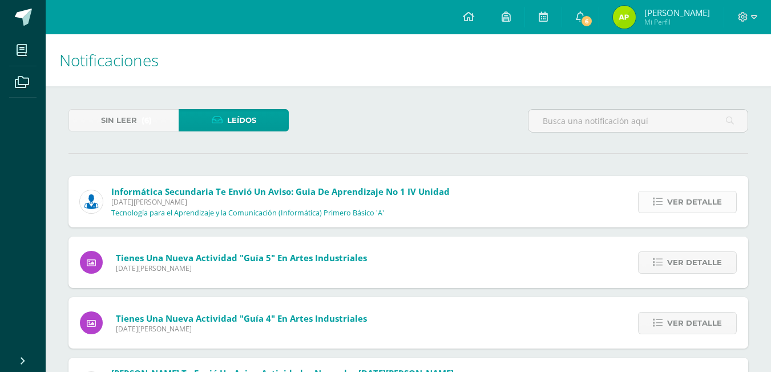
click at [677, 192] on span "Ver detalle" at bounding box center [694, 201] width 55 height 21
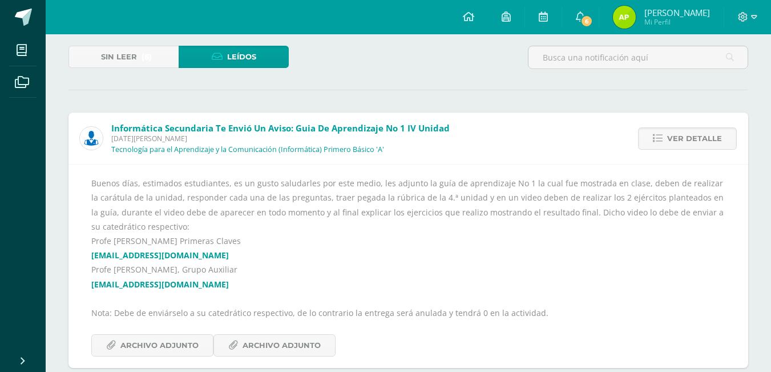
scroll to position [57, 0]
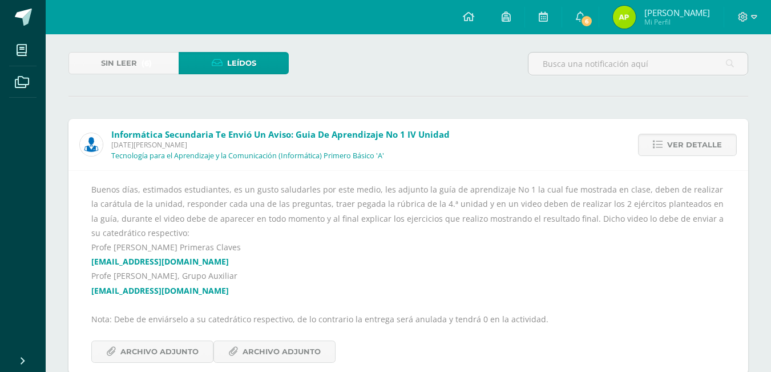
drag, startPoint x: 96, startPoint y: 191, endPoint x: 184, endPoint y: 232, distance: 97.5
click at [184, 232] on div "Buenos días, estimados estudiantes, es un gusto saludarles por este medio, les …" at bounding box center [408, 272] width 634 height 180
click at [239, 245] on div "Buenos días, estimados estudiantes, es un gusto saludarles por este medio, les …" at bounding box center [408, 272] width 634 height 180
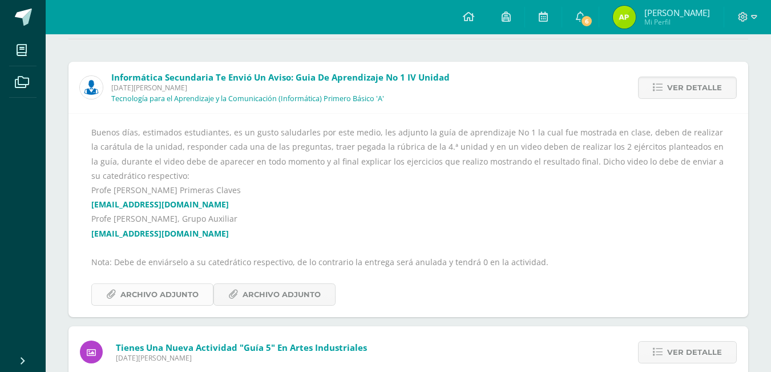
click at [136, 286] on span "Archivo Adjunto" at bounding box center [159, 294] width 78 height 21
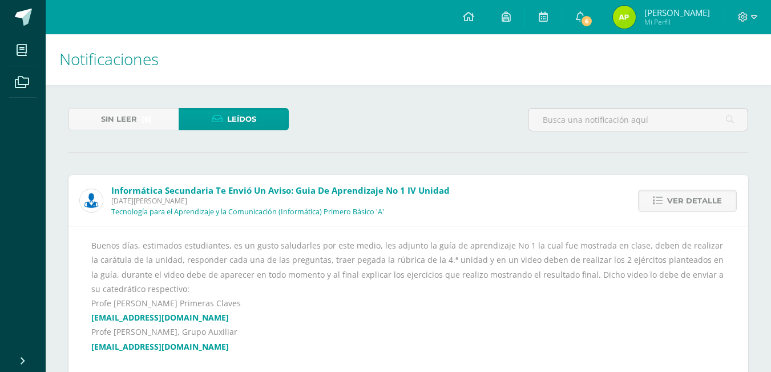
scroll to position [0, 0]
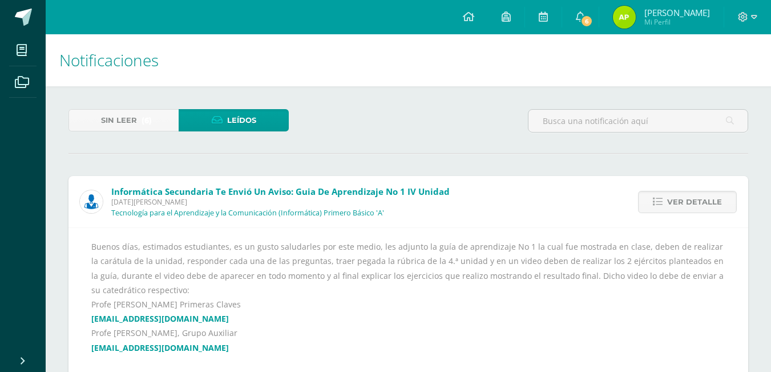
click at [109, 140] on div "Sin leer (6) Leídos" at bounding box center [178, 125] width 229 height 33
click at [112, 127] on span "Sin leer" at bounding box center [119, 120] width 36 height 21
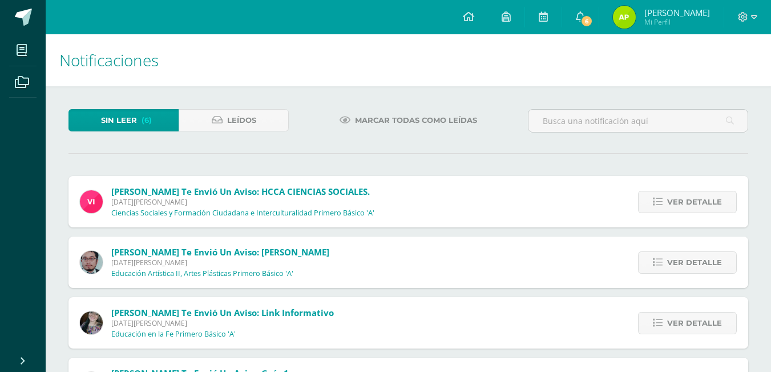
scroll to position [181, 0]
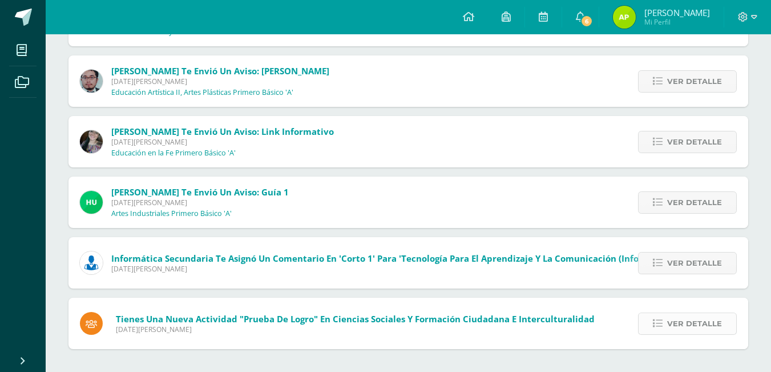
click at [680, 321] on span "Ver detalle" at bounding box center [694, 323] width 55 height 21
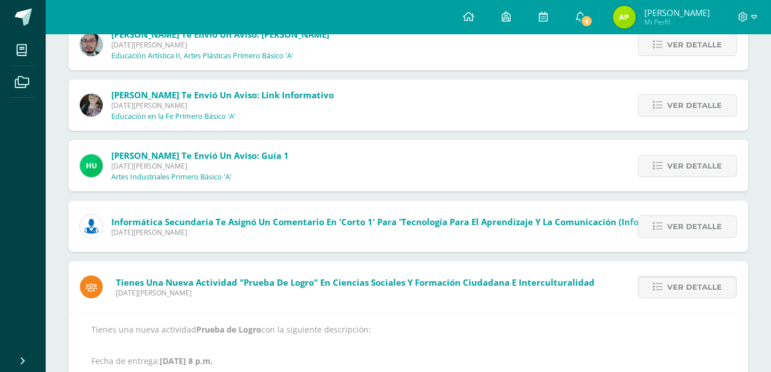
scroll to position [255, 0]
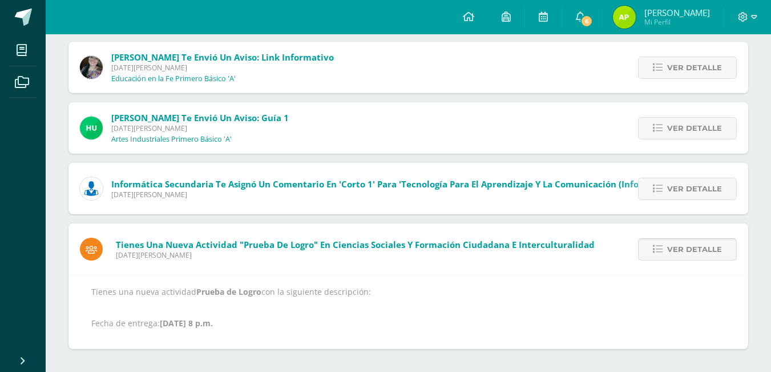
click at [702, 253] on span "Ver detalle" at bounding box center [694, 249] width 55 height 21
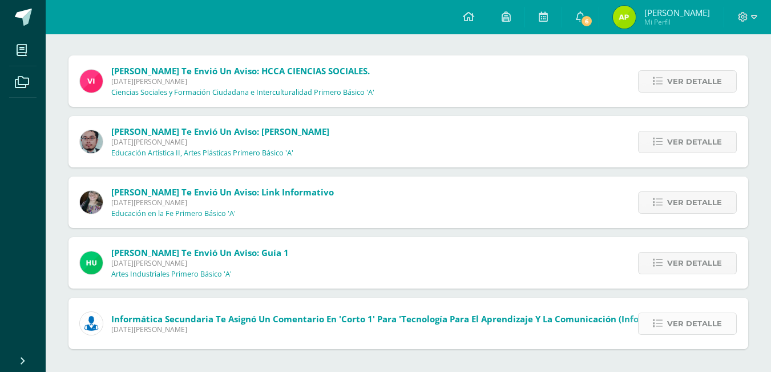
click at [688, 313] on span "Ver detalle" at bounding box center [694, 323] width 55 height 21
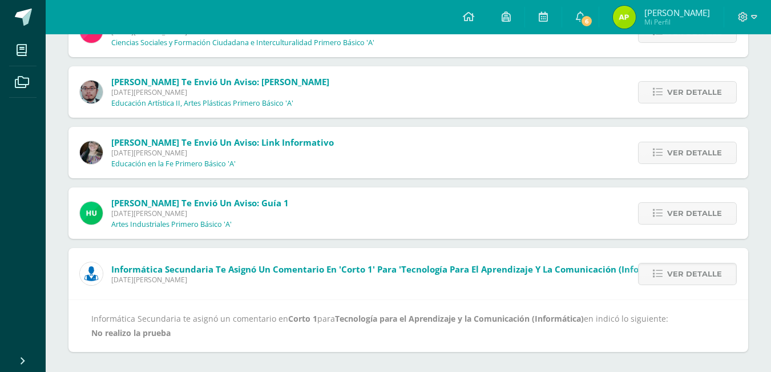
scroll to position [173, 0]
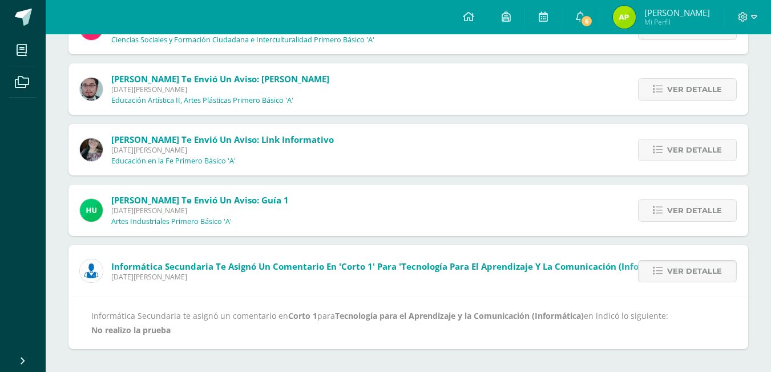
click at [652, 266] on link "Ver detalle" at bounding box center [687, 271] width 99 height 22
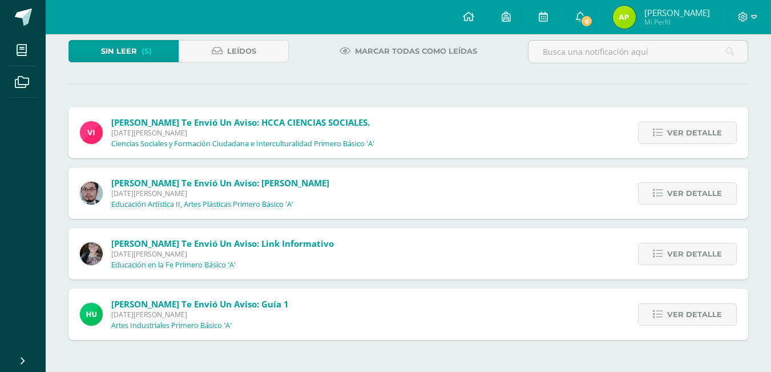
scroll to position [60, 0]
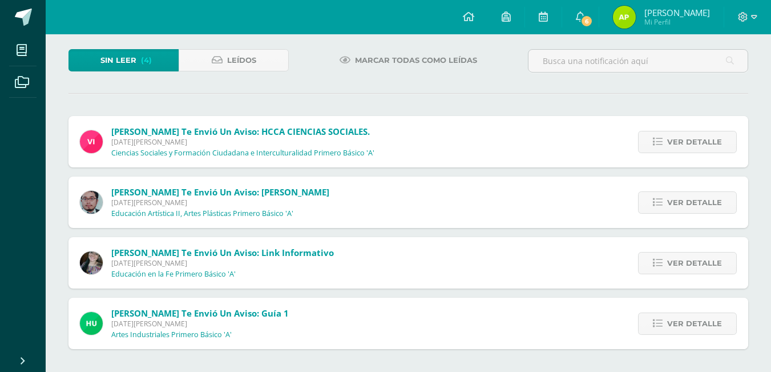
click at [652, 353] on div "Sin leer (4) Leídos Marcar todas como leídas [PERSON_NAME] te envió un aviso: H…" at bounding box center [408, 198] width 725 height 345
click at [659, 321] on icon at bounding box center [658, 323] width 10 height 10
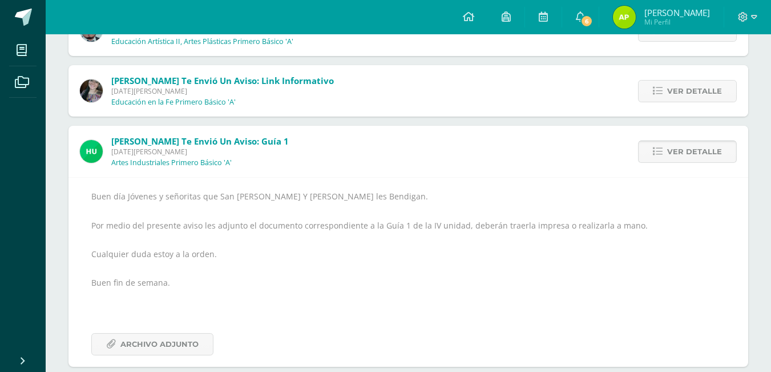
scroll to position [249, 0]
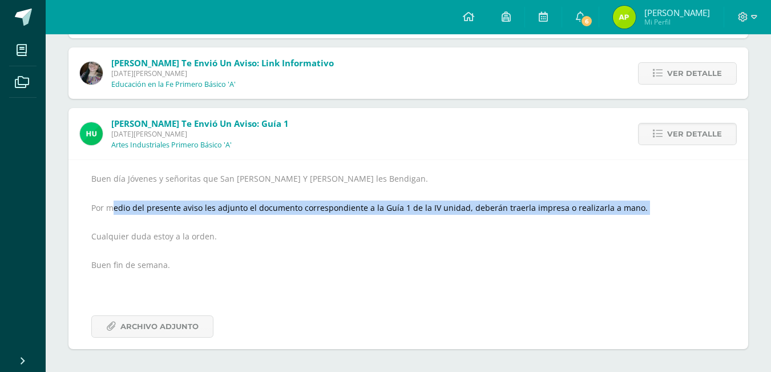
drag, startPoint x: 116, startPoint y: 207, endPoint x: 652, endPoint y: 220, distance: 535.5
click at [652, 220] on div "Buen día Jóvenes y señoritas que San [PERSON_NAME] Y [PERSON_NAME] les Bendigan…" at bounding box center [408, 254] width 634 height 166
click at [655, 138] on icon at bounding box center [658, 134] width 10 height 10
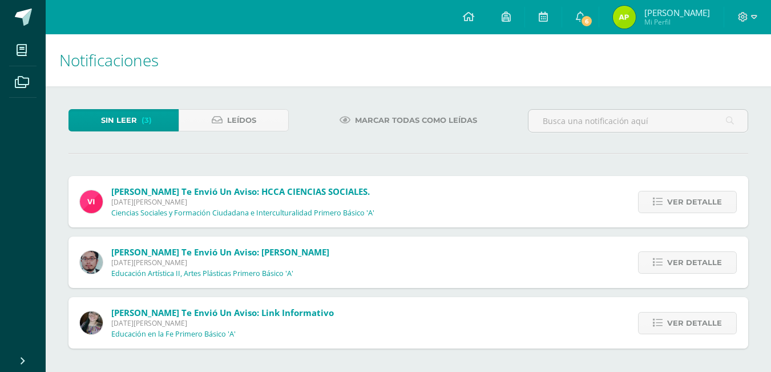
scroll to position [0, 0]
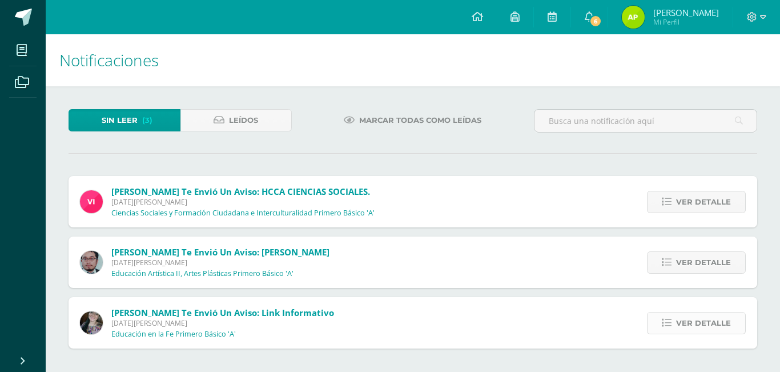
click at [688, 324] on span "Ver detalle" at bounding box center [703, 322] width 55 height 21
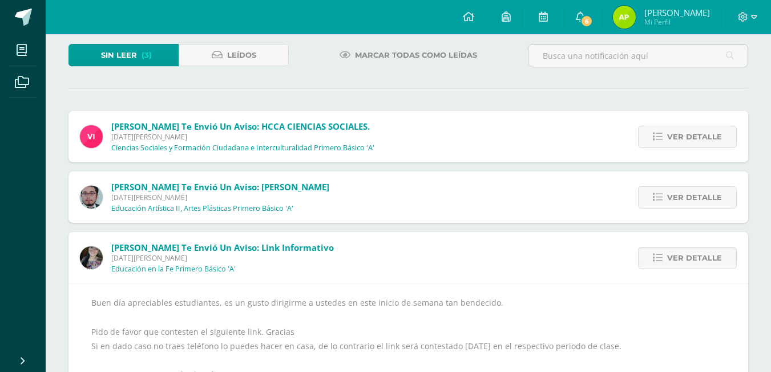
scroll to position [167, 0]
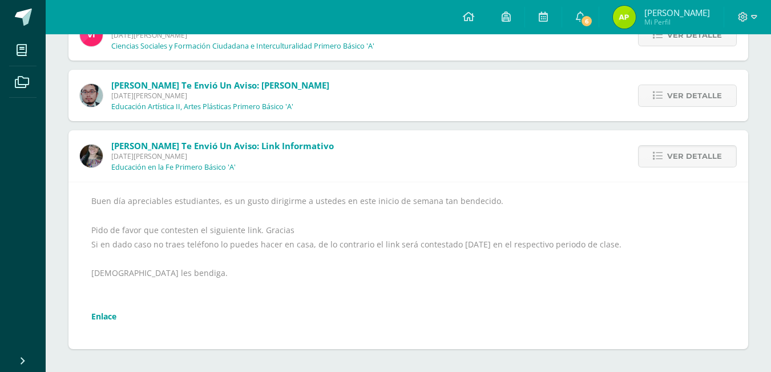
click at [104, 320] on link "Enlace" at bounding box center [103, 315] width 25 height 11
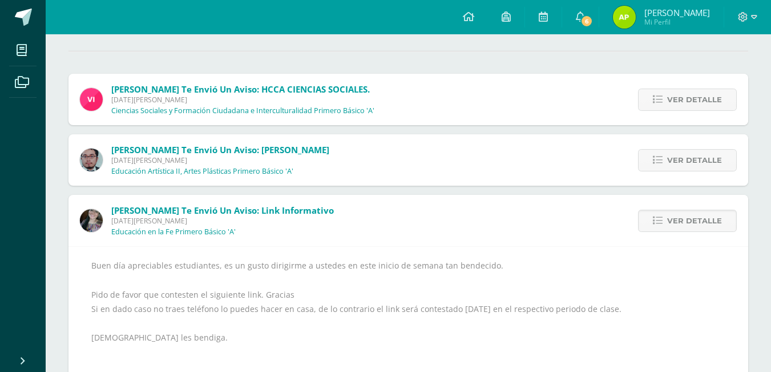
scroll to position [0, 0]
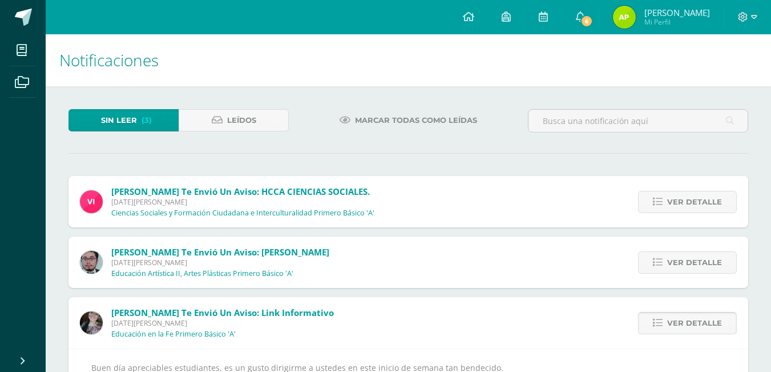
click at [673, 318] on span "Ver detalle" at bounding box center [694, 322] width 55 height 21
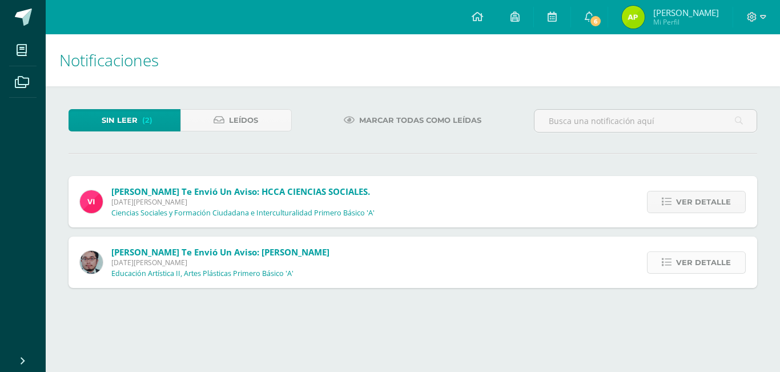
click at [667, 259] on icon at bounding box center [666, 262] width 10 height 10
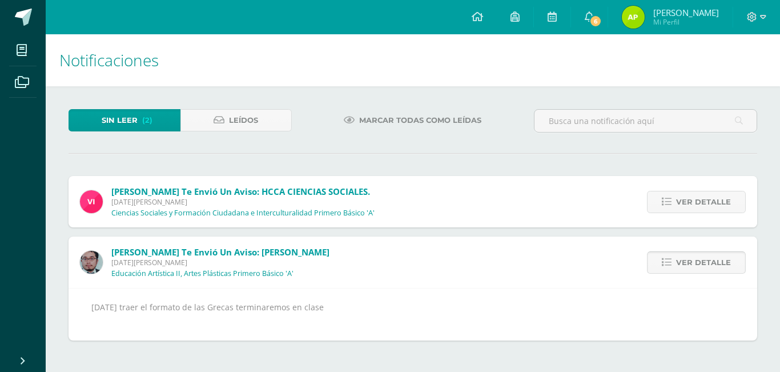
click at [667, 259] on icon at bounding box center [666, 262] width 10 height 10
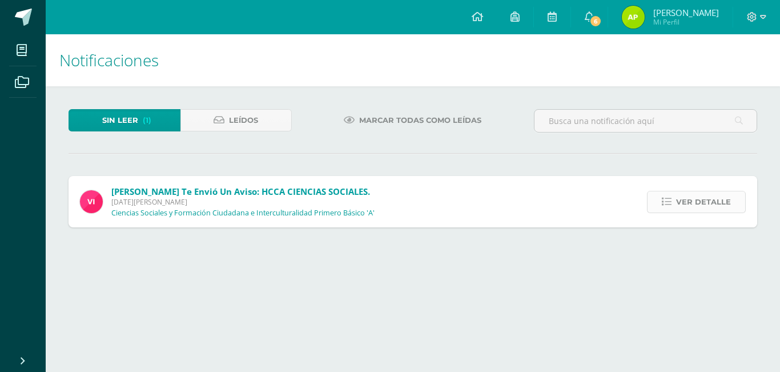
click at [695, 203] on span "Ver detalle" at bounding box center [703, 201] width 55 height 21
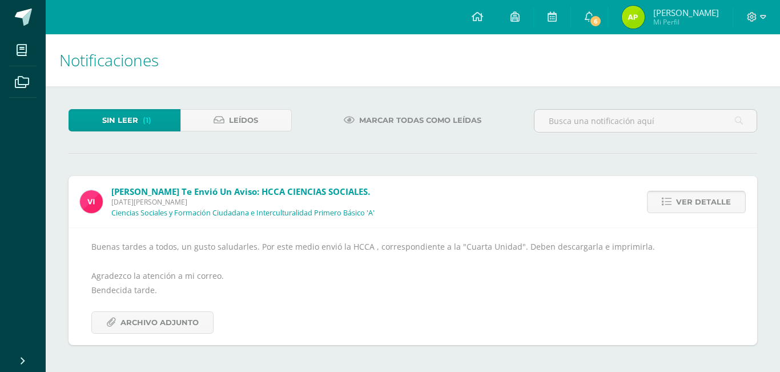
click at [696, 191] on link "Ver detalle" at bounding box center [696, 202] width 99 height 22
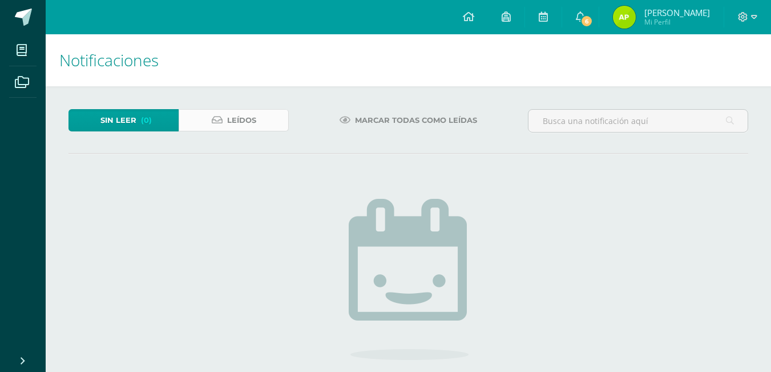
click at [269, 115] on link "Leídos" at bounding box center [234, 120] width 110 height 22
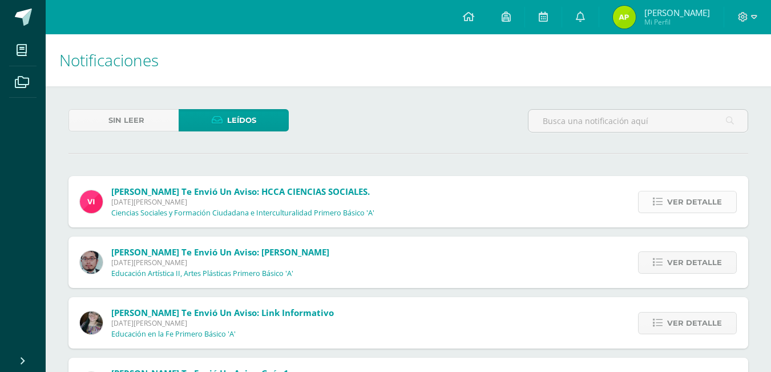
click at [717, 195] on span "Ver detalle" at bounding box center [694, 201] width 55 height 21
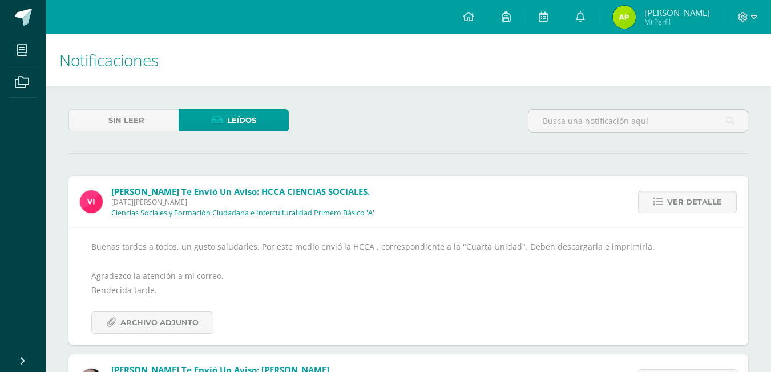
drag, startPoint x: 724, startPoint y: 196, endPoint x: 688, endPoint y: 208, distance: 37.9
click at [715, 201] on link "Ver detalle" at bounding box center [687, 202] width 99 height 22
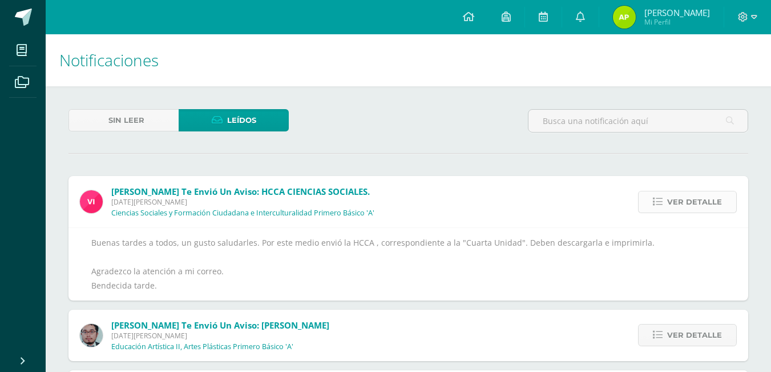
click at [688, 207] on span "Ver detalle" at bounding box center [694, 201] width 55 height 21
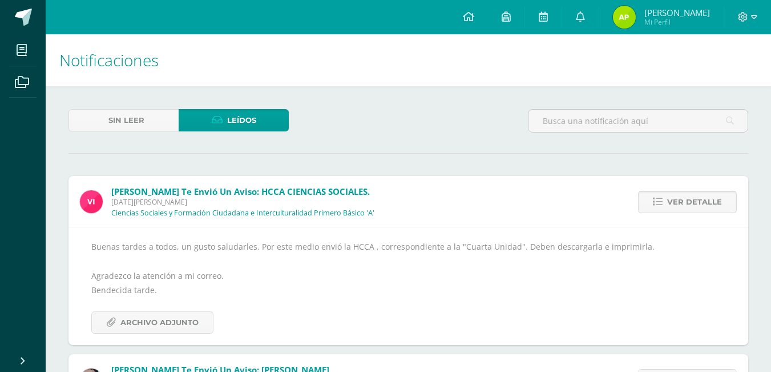
click at [683, 209] on span "Ver detalle" at bounding box center [694, 201] width 55 height 21
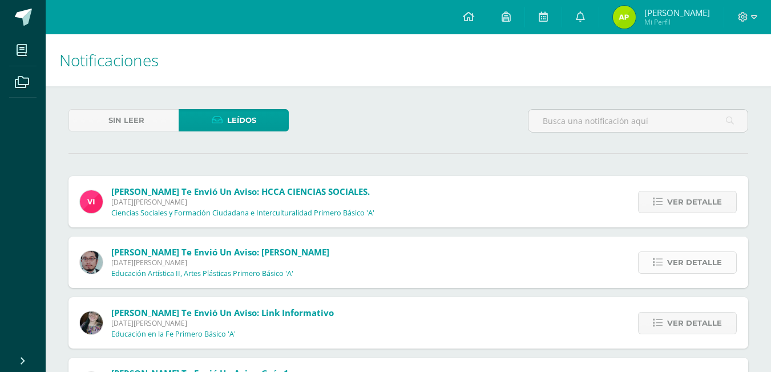
click at [703, 254] on span "Ver detalle" at bounding box center [694, 262] width 55 height 21
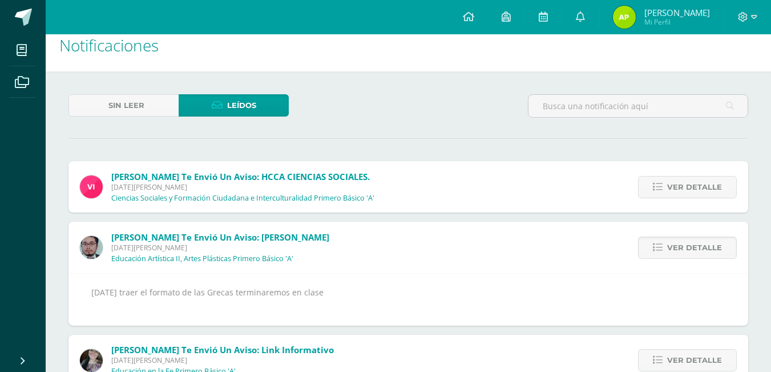
scroll to position [57, 0]
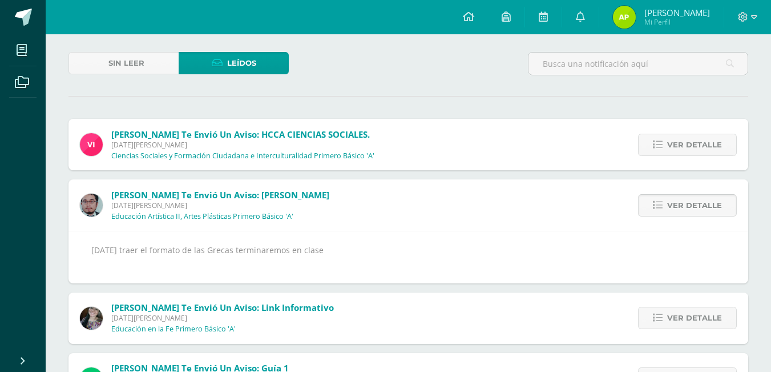
click at [700, 197] on span "Ver detalle" at bounding box center [694, 205] width 55 height 21
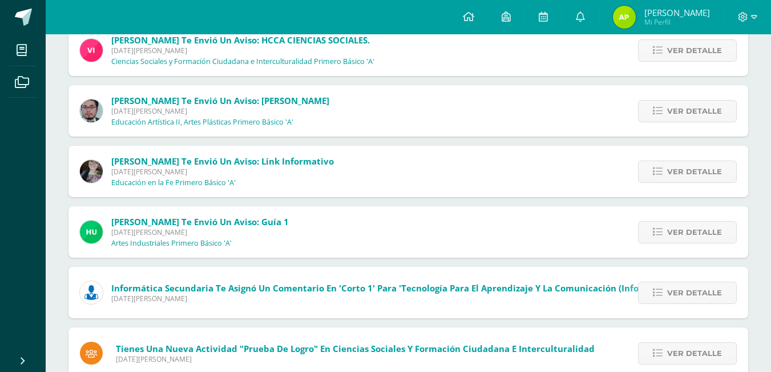
scroll to position [171, 0]
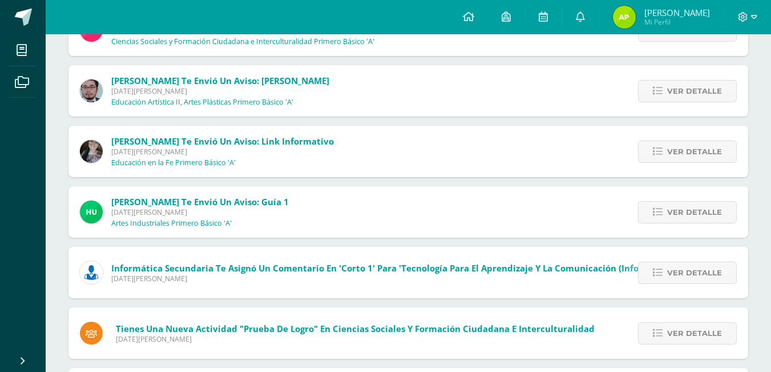
click at [657, 260] on div "Ver detalle" at bounding box center [684, 272] width 127 height 51
drag, startPoint x: 657, startPoint y: 272, endPoint x: 657, endPoint y: 280, distance: 8.0
click at [657, 280] on link "Ver detalle" at bounding box center [687, 272] width 99 height 22
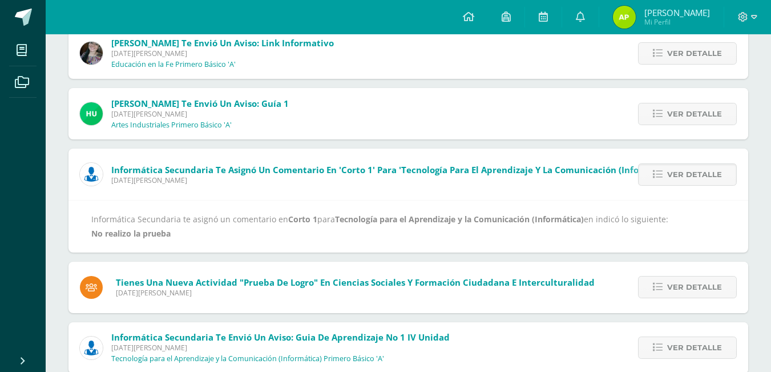
scroll to position [285, 0]
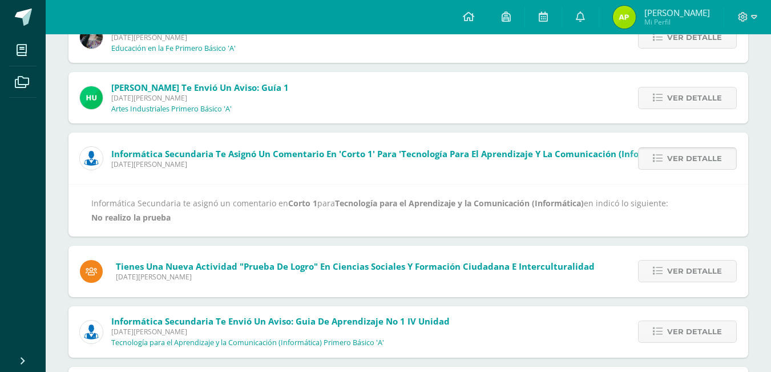
click at [664, 163] on link "Ver detalle" at bounding box center [687, 158] width 99 height 22
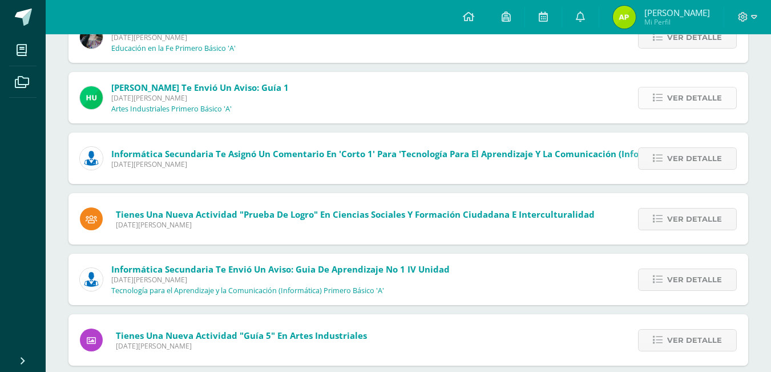
click at [656, 104] on link "Ver detalle" at bounding box center [687, 98] width 99 height 22
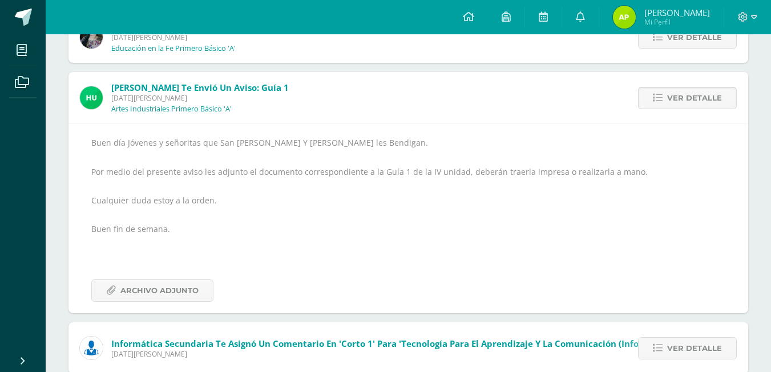
click at [676, 90] on span "Ver detalle" at bounding box center [694, 97] width 55 height 21
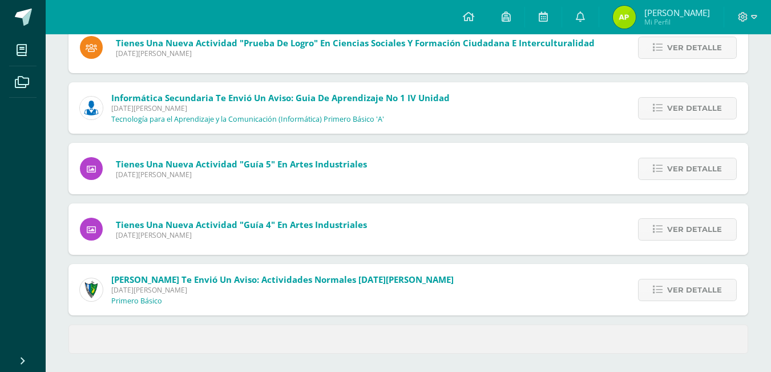
scroll to position [461, 0]
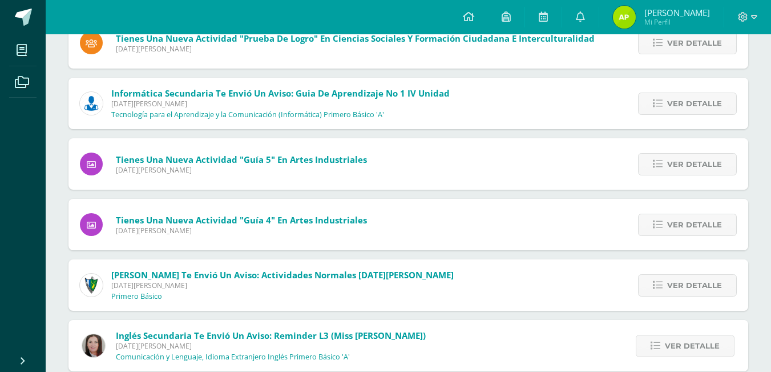
click at [700, 297] on div "Ver detalle" at bounding box center [684, 284] width 127 height 51
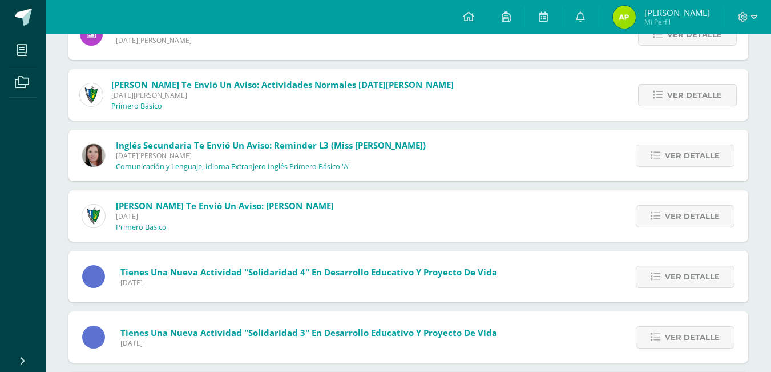
scroll to position [632, 0]
